Goal: Transaction & Acquisition: Obtain resource

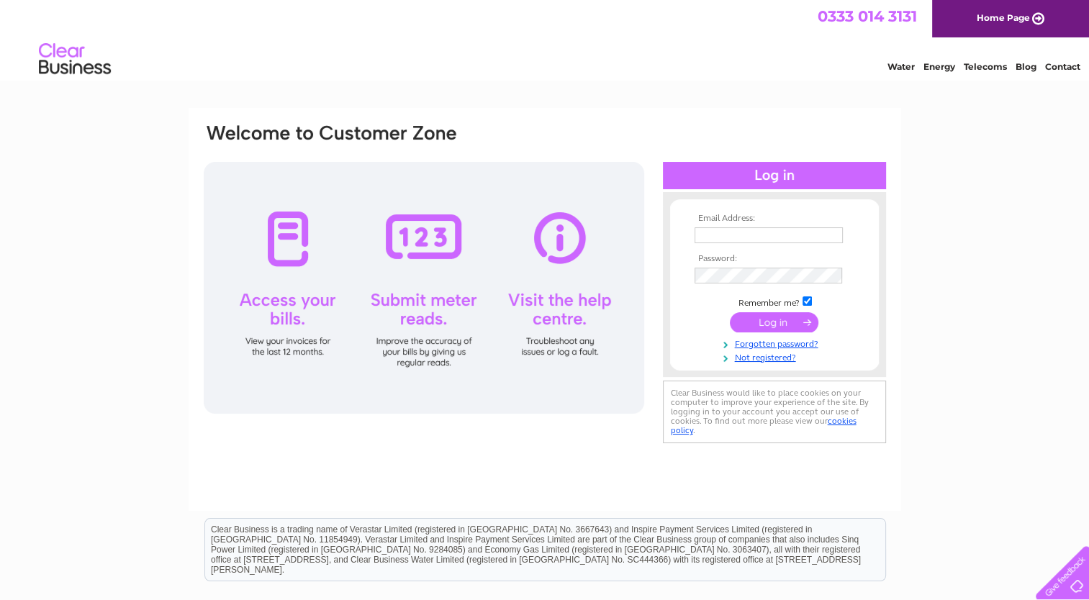
type input "kearneytransport@outlook.com"
click at [753, 324] on input "submit" at bounding box center [774, 322] width 88 height 20
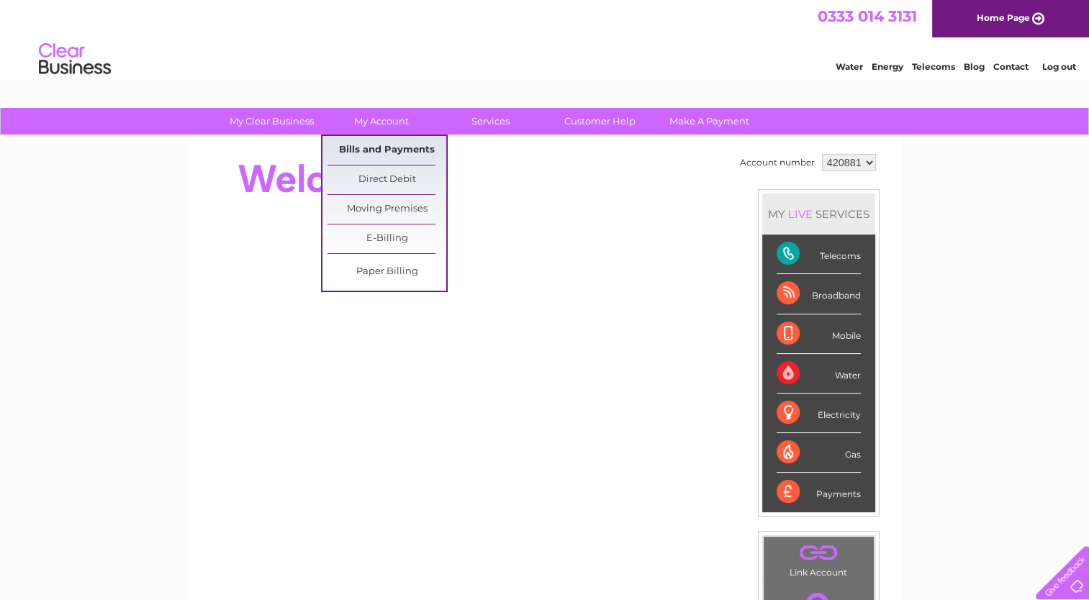
click at [371, 153] on link "Bills and Payments" at bounding box center [386, 150] width 119 height 29
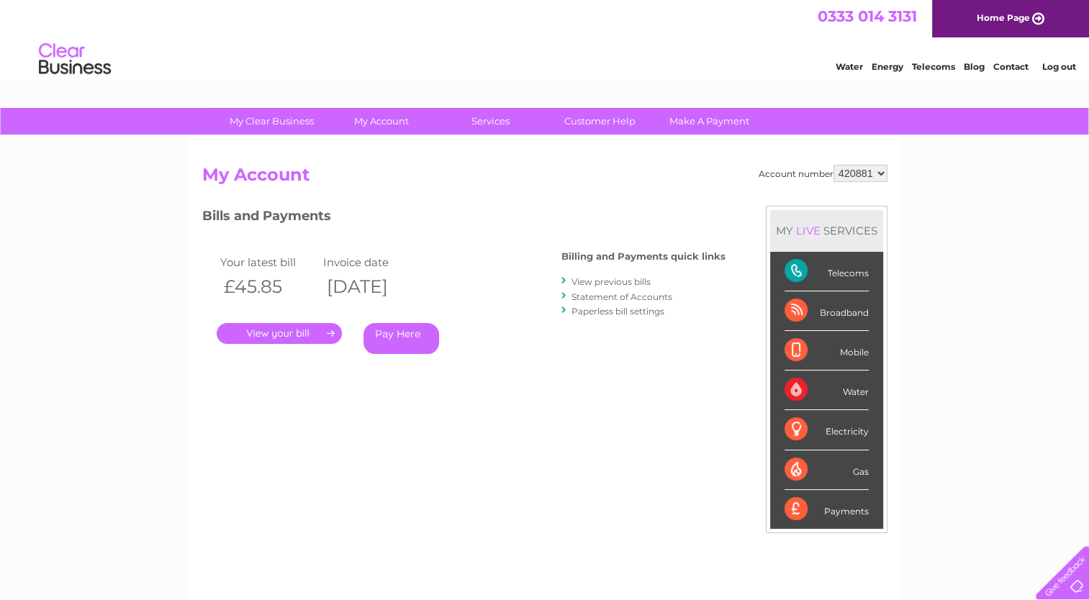
click at [271, 337] on link "." at bounding box center [279, 333] width 125 height 21
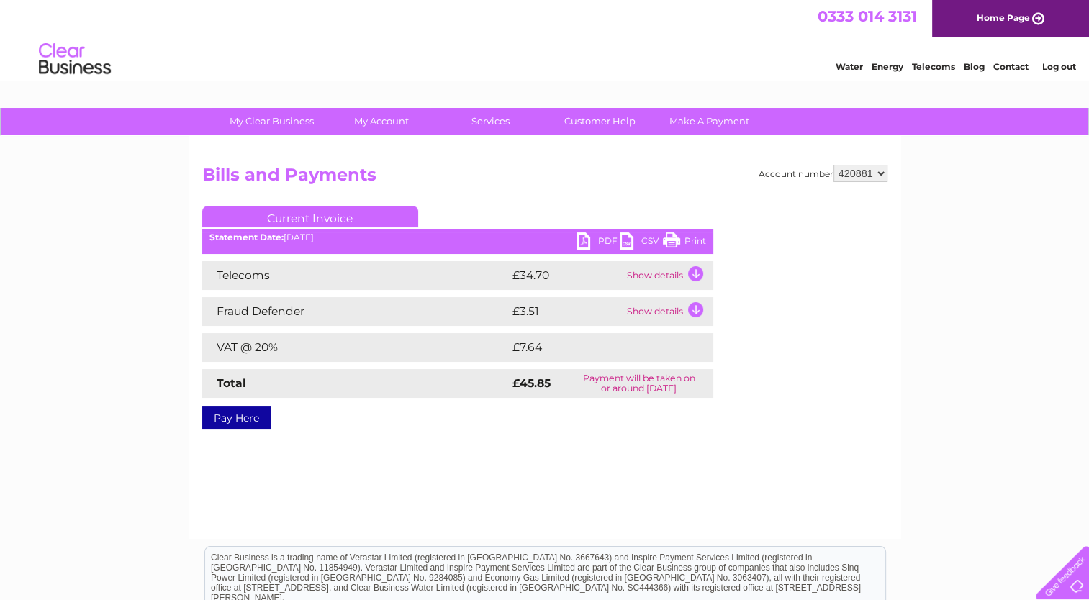
click at [595, 243] on link "PDF" at bounding box center [597, 242] width 43 height 21
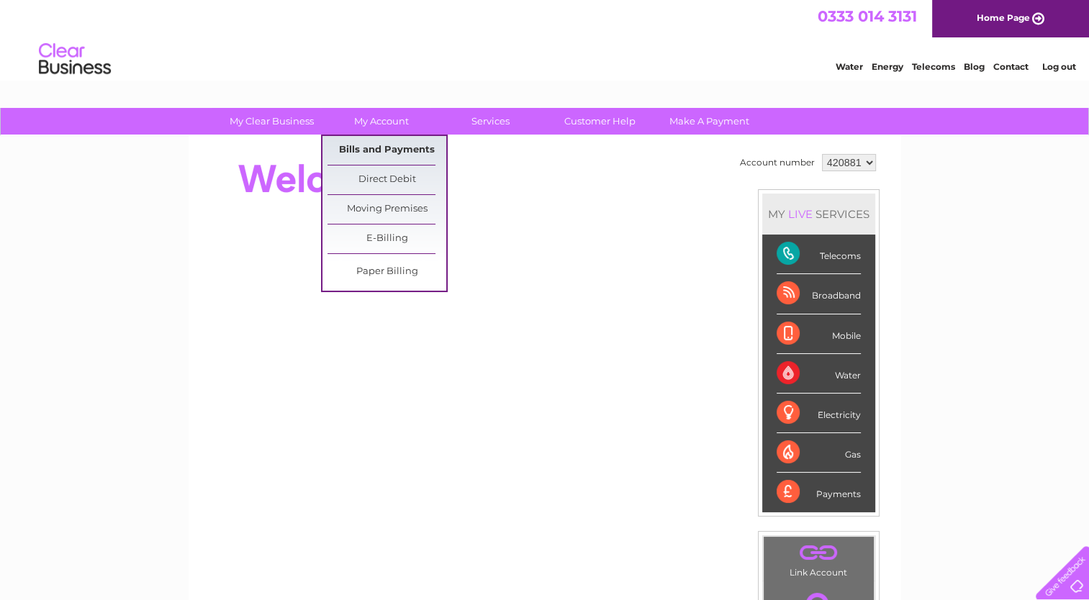
click at [383, 150] on link "Bills and Payments" at bounding box center [386, 150] width 119 height 29
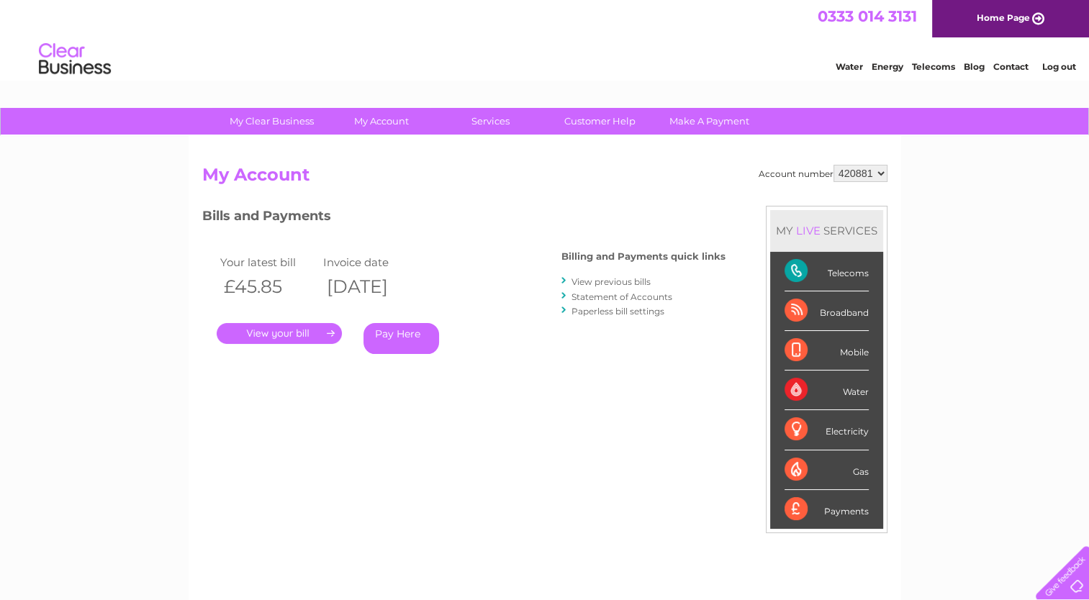
click at [288, 334] on link "." at bounding box center [279, 333] width 125 height 21
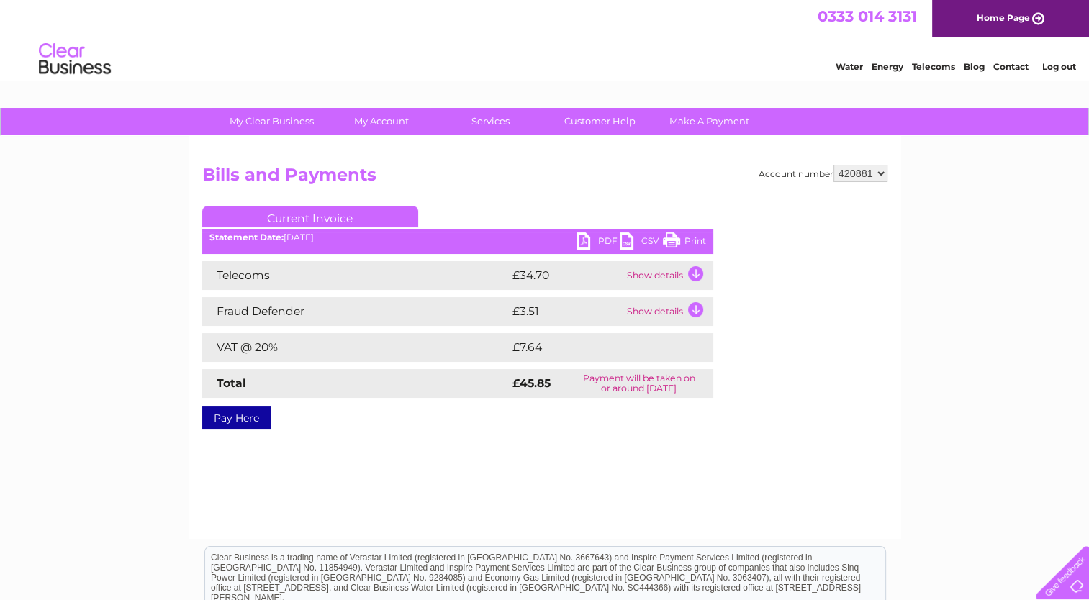
click at [596, 242] on link "PDF" at bounding box center [597, 242] width 43 height 21
